Goal: Task Accomplishment & Management: Use online tool/utility

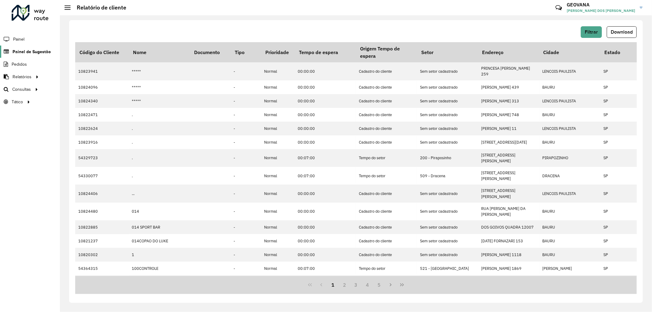
click at [35, 53] on span "Painel de Sugestão" at bounding box center [32, 52] width 38 height 6
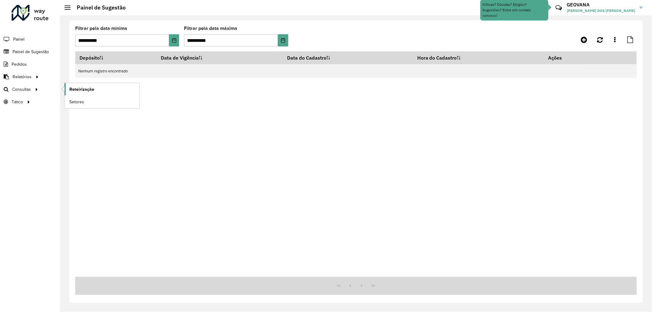
click at [78, 87] on span "Roteirização" at bounding box center [81, 89] width 25 height 6
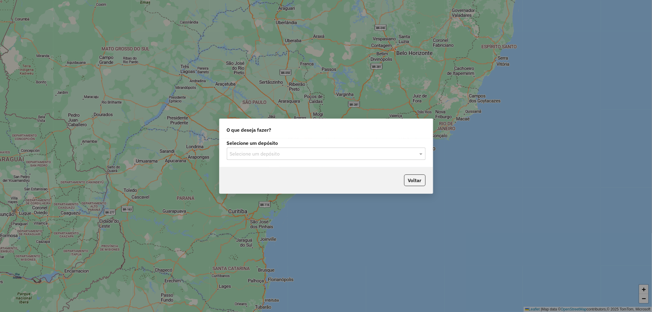
click at [236, 152] on input "text" at bounding box center [320, 153] width 180 height 7
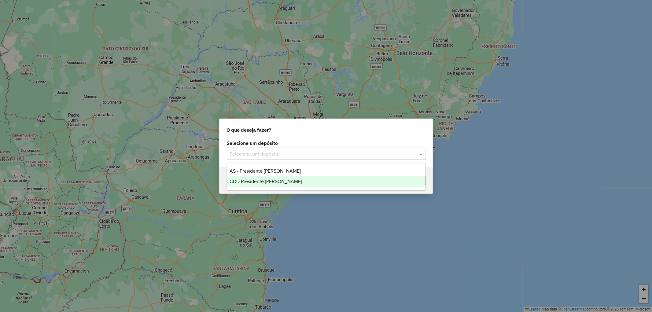
click at [250, 179] on span "CDD Presidente [PERSON_NAME]" at bounding box center [266, 181] width 72 height 5
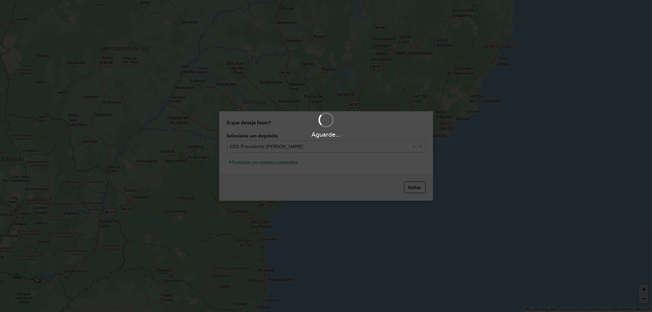
click at [252, 164] on div "Aguarde..." at bounding box center [326, 156] width 652 height 312
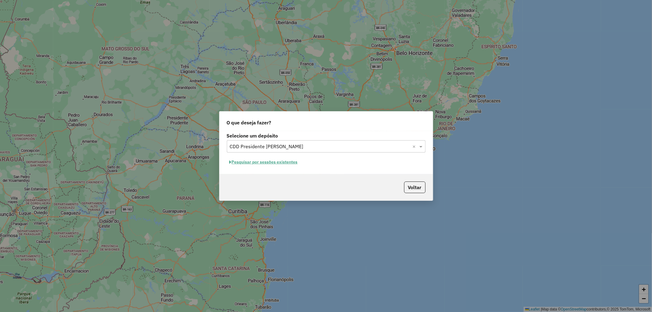
click at [280, 163] on button "Pesquisar por sessões existentes" at bounding box center [264, 161] width 74 height 9
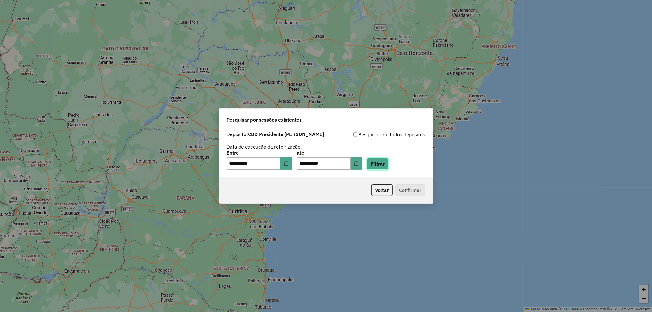
click at [385, 163] on button "Filtrar" at bounding box center [378, 164] width 22 height 12
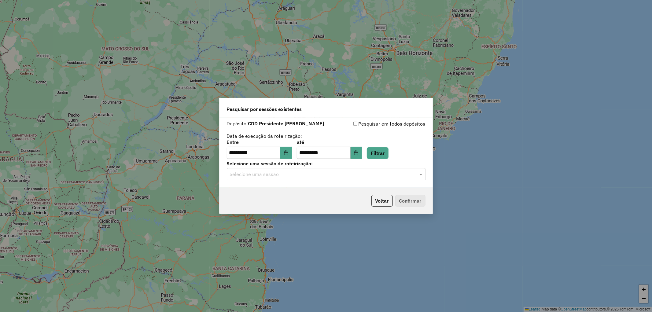
click at [318, 172] on input "text" at bounding box center [320, 174] width 180 height 7
click at [255, 193] on span "1229619 - [DATE] 19:29" at bounding box center [254, 191] width 48 height 5
